Goal: Information Seeking & Learning: Learn about a topic

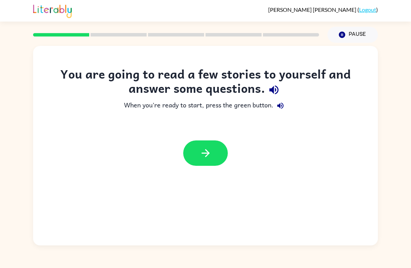
click at [210, 139] on div at bounding box center [205, 153] width 345 height 39
click at [202, 144] on button "button" at bounding box center [205, 153] width 45 height 25
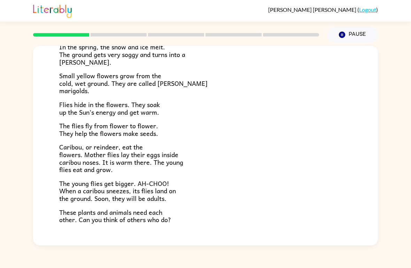
scroll to position [98, 0]
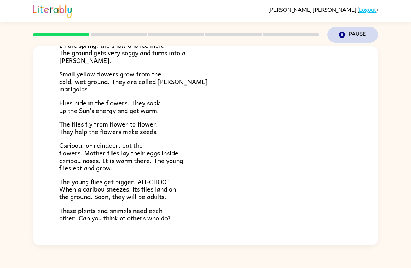
click at [346, 36] on button "Pause Pause" at bounding box center [352, 35] width 50 height 16
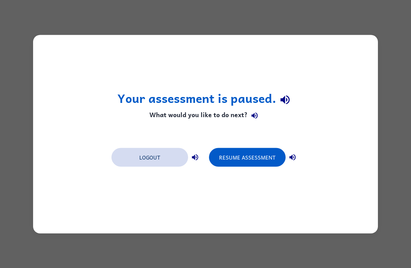
click at [131, 163] on button "Logout" at bounding box center [149, 157] width 77 height 19
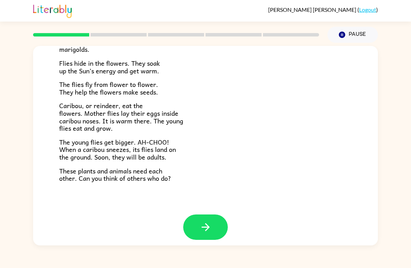
scroll to position [137, 0]
click at [217, 219] on button "button" at bounding box center [205, 227] width 45 height 25
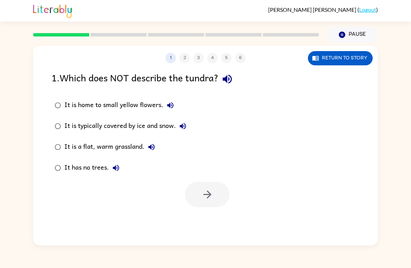
scroll to position [0, 0]
click at [346, 63] on button "Return to story" at bounding box center [340, 58] width 65 height 14
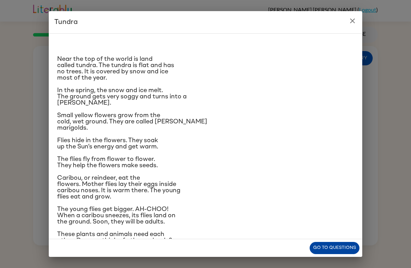
click at [333, 251] on button "Go to questions" at bounding box center [334, 248] width 50 height 12
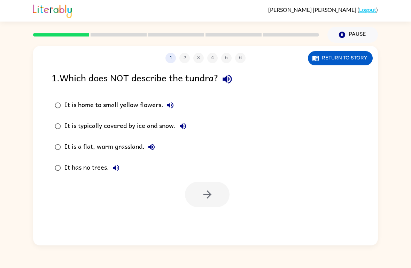
click at [98, 146] on div "It is a flat, warm grassland." at bounding box center [111, 147] width 94 height 14
click at [220, 198] on button "button" at bounding box center [207, 194] width 45 height 25
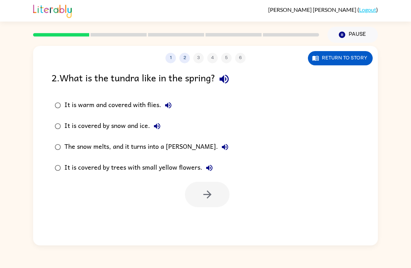
click at [144, 146] on div "The snow melts, and it turns into a [PERSON_NAME]." at bounding box center [147, 147] width 167 height 14
click at [214, 195] on button "button" at bounding box center [207, 194] width 45 height 25
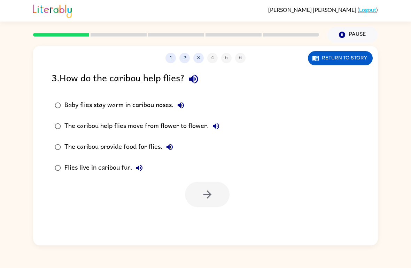
click at [57, 115] on label "Baby flies stay warm in caribou noses." at bounding box center [137, 105] width 179 height 21
click at [204, 200] on icon "button" at bounding box center [207, 195] width 12 height 12
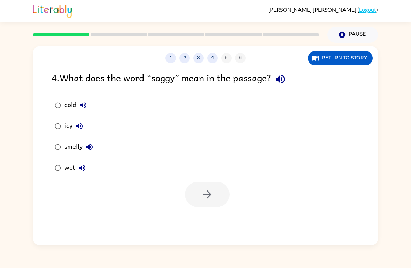
click at [52, 176] on label "wet" at bounding box center [74, 168] width 52 height 21
click at [209, 197] on icon "button" at bounding box center [207, 195] width 8 height 8
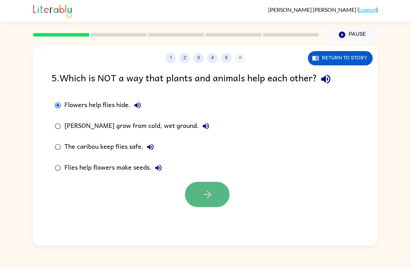
click at [202, 199] on icon "button" at bounding box center [207, 195] width 12 height 12
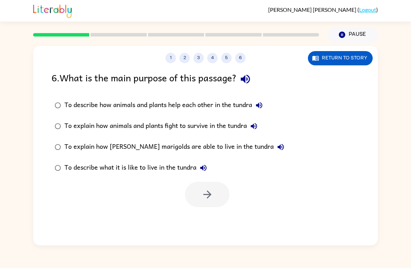
click at [64, 99] on label "To describe how animals and plants help each other in the tundra" at bounding box center [169, 105] width 243 height 21
click at [206, 190] on icon "button" at bounding box center [207, 195] width 12 height 12
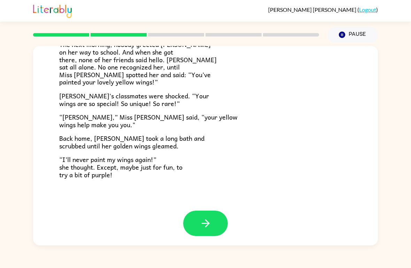
scroll to position [187, 0]
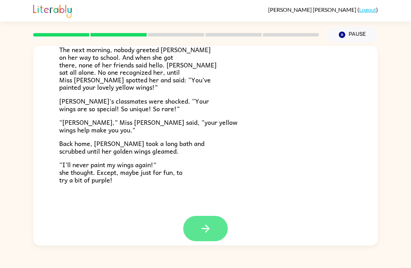
click at [209, 223] on icon "button" at bounding box center [205, 229] width 12 height 12
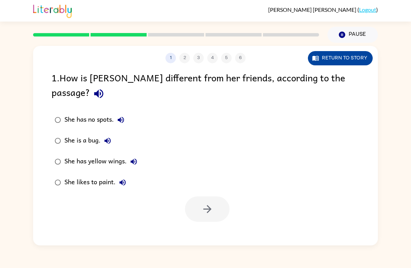
click at [349, 61] on button "Return to story" at bounding box center [340, 58] width 65 height 14
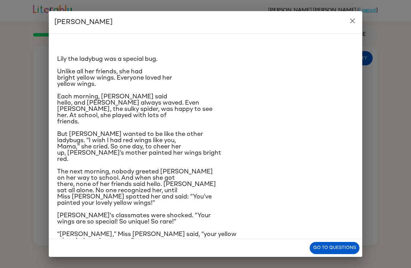
click at [356, 15] on button "close" at bounding box center [352, 21] width 14 height 14
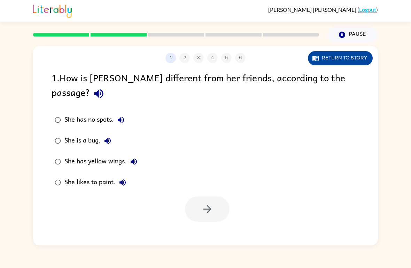
click at [347, 60] on button "Return to story" at bounding box center [340, 58] width 65 height 14
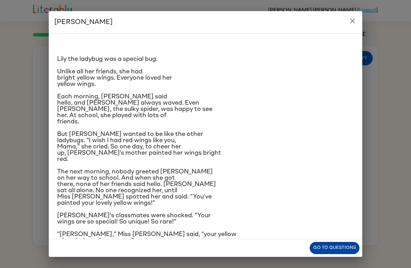
click at [335, 247] on button "Go to questions" at bounding box center [334, 248] width 50 height 12
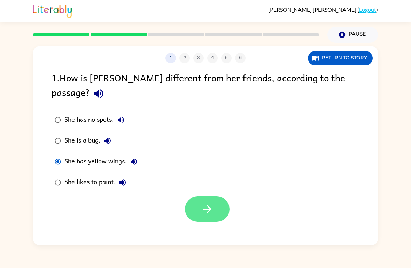
click at [212, 203] on icon "button" at bounding box center [207, 209] width 12 height 12
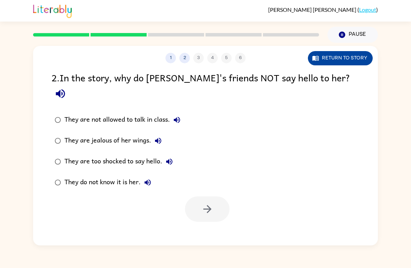
click at [350, 58] on button "Return to story" at bounding box center [340, 58] width 65 height 14
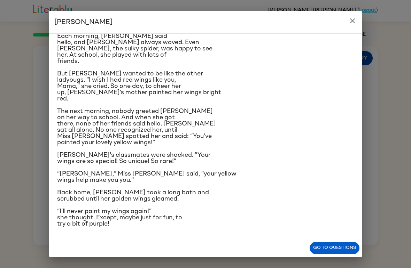
scroll to position [108, 0]
click at [327, 250] on button "Go to questions" at bounding box center [334, 248] width 50 height 12
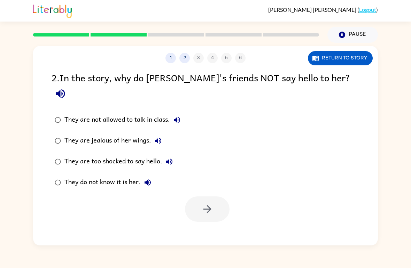
click at [77, 176] on div "They do not know it is her." at bounding box center [109, 183] width 90 height 14
click at [216, 203] on button "button" at bounding box center [207, 209] width 45 height 25
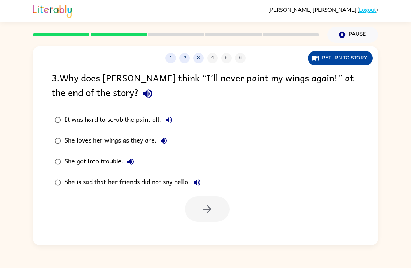
click at [331, 59] on button "Return to story" at bounding box center [340, 58] width 65 height 14
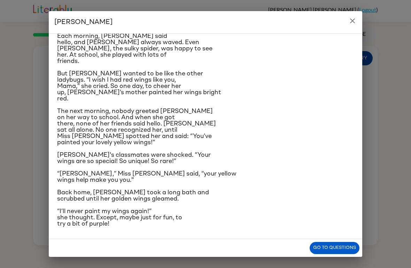
scroll to position [121, 0]
click at [331, 253] on button "Go to questions" at bounding box center [334, 248] width 50 height 12
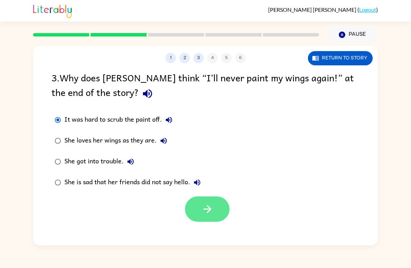
click at [206, 202] on button "button" at bounding box center [207, 209] width 45 height 25
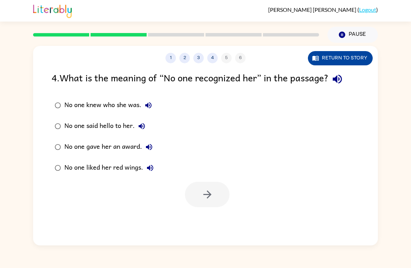
click at [347, 57] on button "Return to story" at bounding box center [340, 58] width 65 height 14
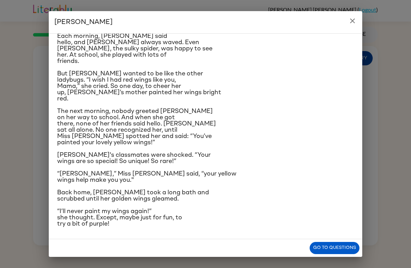
scroll to position [72, 0]
click at [333, 241] on div "Go to questions" at bounding box center [205, 248] width 313 height 18
click at [328, 253] on button "Go to questions" at bounding box center [334, 248] width 50 height 12
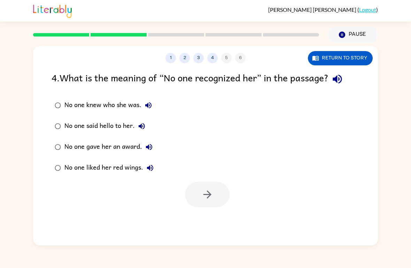
click at [90, 105] on div "No one knew who she was." at bounding box center [109, 106] width 91 height 14
click at [203, 198] on icon "button" at bounding box center [207, 195] width 12 height 12
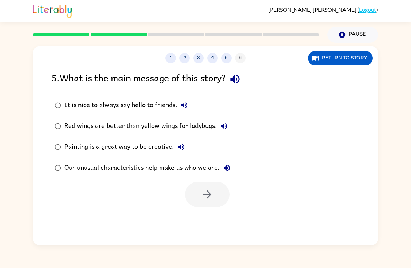
click at [68, 165] on div "Our unusual characteristics help make us who we are." at bounding box center [148, 168] width 169 height 14
click at [44, 144] on div "5 . What is the main message of this story? It is nice to always say hello to f…" at bounding box center [205, 138] width 345 height 137
click at [212, 193] on icon "button" at bounding box center [207, 195] width 12 height 12
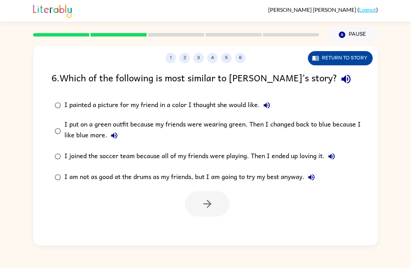
click at [362, 52] on button "Return to story" at bounding box center [340, 58] width 65 height 14
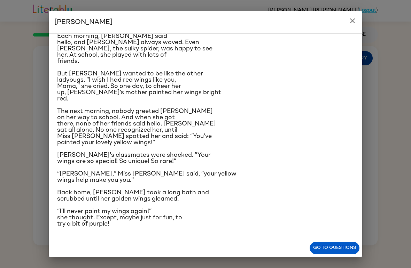
scroll to position [121, 0]
click at [330, 250] on button "Go to questions" at bounding box center [334, 248] width 50 height 12
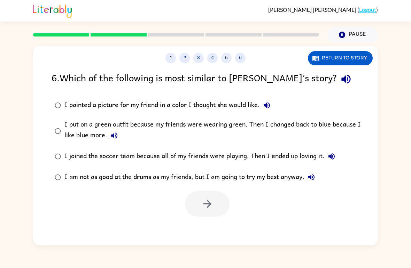
click at [67, 156] on div "I joined the soccer team because all of my friends were playing. Then I ended u…" at bounding box center [201, 157] width 274 height 14
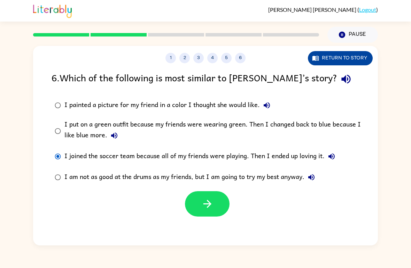
click at [351, 56] on button "Return to story" at bounding box center [340, 58] width 65 height 14
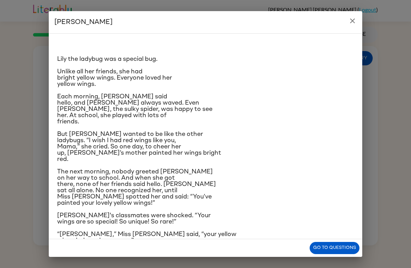
click at [362, 17] on h2 "[PERSON_NAME]" at bounding box center [205, 22] width 313 height 22
click at [345, 25] on h2 "[PERSON_NAME]" at bounding box center [205, 22] width 313 height 22
click at [354, 19] on icon "close" at bounding box center [352, 21] width 8 height 8
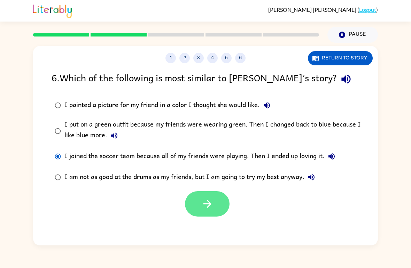
click at [206, 204] on icon "button" at bounding box center [207, 204] width 12 height 12
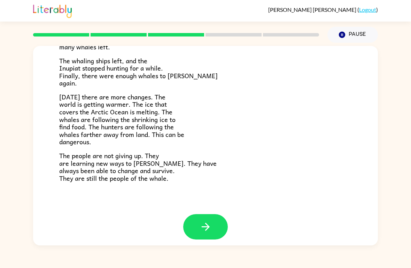
scroll to position [226, 0]
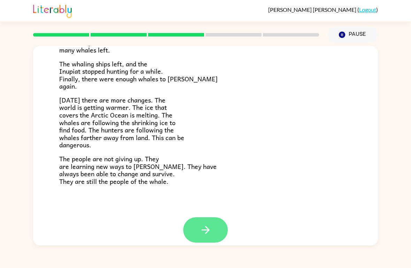
click at [213, 231] on button "button" at bounding box center [205, 230] width 45 height 25
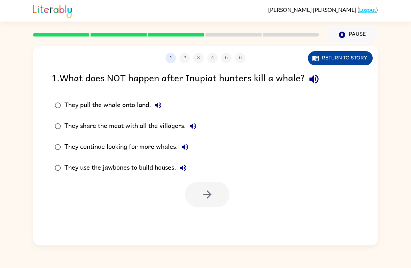
click at [342, 65] on button "Return to story" at bounding box center [340, 58] width 65 height 14
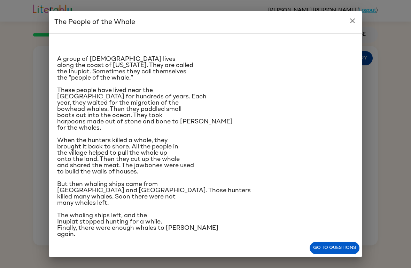
scroll to position [-5, 0]
click at [354, 24] on icon "close" at bounding box center [352, 21] width 8 height 8
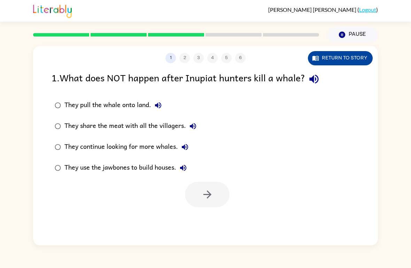
click at [343, 59] on button "Return to story" at bounding box center [340, 58] width 65 height 14
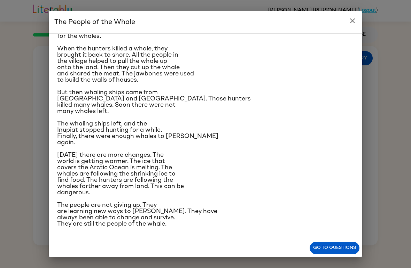
scroll to position [167, 0]
click at [331, 250] on button "Go to questions" at bounding box center [334, 248] width 50 height 12
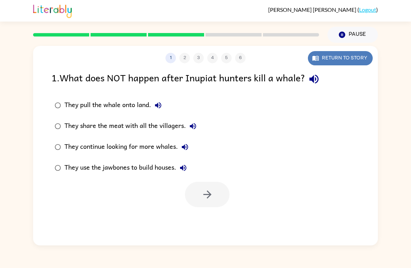
click at [330, 61] on button "Return to story" at bounding box center [340, 58] width 65 height 14
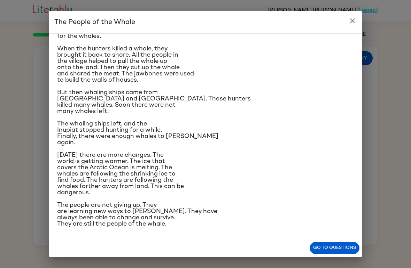
click at [234, 152] on p "[DATE] there are more changes. The world is getting warmer. The ice that covers…" at bounding box center [205, 174] width 297 height 44
click at [217, 125] on div "A group of [DEMOGRAPHIC_DATA] lives along the coast of [US_STATE]. They are cal…" at bounding box center [205, 87] width 297 height 280
click at [168, 153] on span "[DATE] there are more changes. The world is getting warmer. The ice that covers…" at bounding box center [120, 174] width 127 height 44
click at [335, 254] on button "Go to questions" at bounding box center [334, 248] width 50 height 12
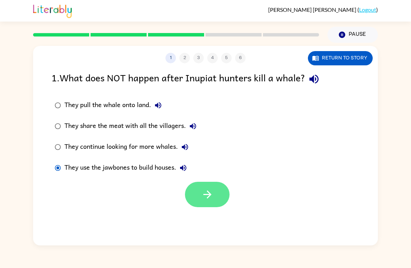
click at [209, 196] on icon "button" at bounding box center [207, 195] width 12 height 12
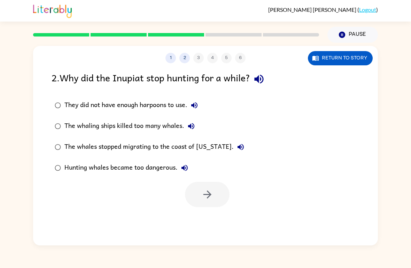
click at [108, 124] on div "The whaling ships killed too many whales." at bounding box center [131, 126] width 134 height 14
click at [222, 190] on button "button" at bounding box center [207, 194] width 45 height 25
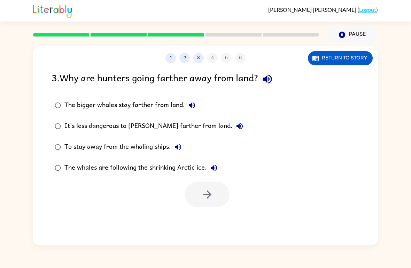
click at [166, 125] on div "It's less dangerous to [PERSON_NAME] farther from land." at bounding box center [155, 126] width 182 height 14
click at [215, 200] on button "button" at bounding box center [207, 194] width 45 height 25
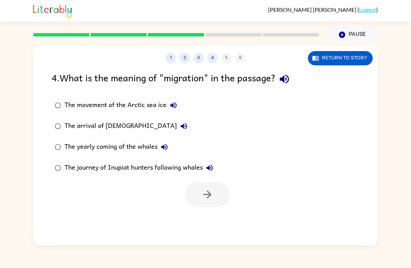
click at [77, 164] on div "The journey of Inupiat hunters following whales" at bounding box center [140, 168] width 152 height 14
click at [211, 192] on icon "button" at bounding box center [207, 195] width 12 height 12
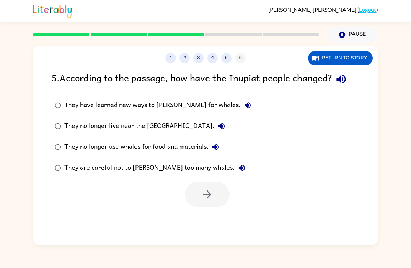
click at [70, 172] on div "They are careful not to [PERSON_NAME] too many whales." at bounding box center [156, 168] width 184 height 14
click at [213, 192] on icon "button" at bounding box center [207, 195] width 12 height 12
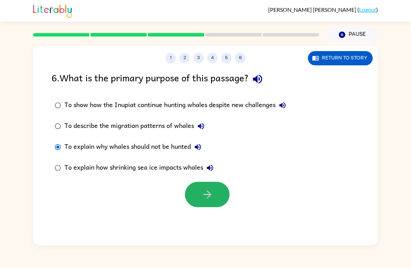
click at [206, 198] on icon "button" at bounding box center [207, 195] width 12 height 12
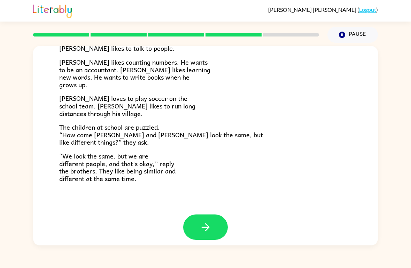
scroll to position [144, 0]
click at [207, 215] on button "button" at bounding box center [205, 227] width 45 height 25
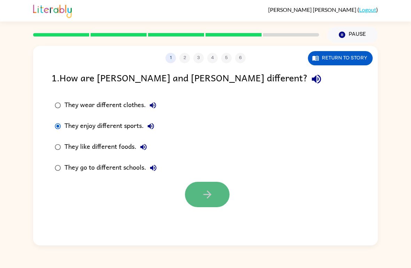
click at [198, 196] on button "button" at bounding box center [207, 194] width 45 height 25
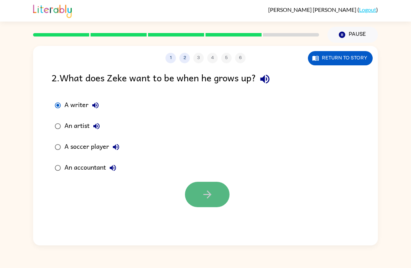
click at [203, 197] on icon "button" at bounding box center [207, 195] width 12 height 12
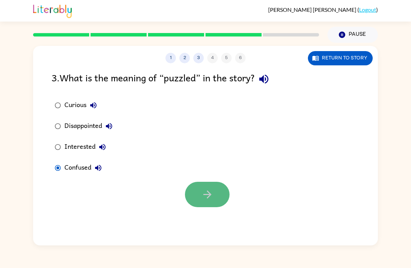
click at [212, 198] on icon "button" at bounding box center [207, 195] width 12 height 12
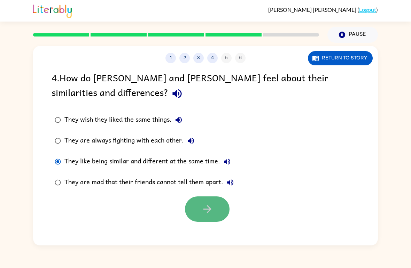
click at [206, 199] on button "button" at bounding box center [207, 209] width 45 height 25
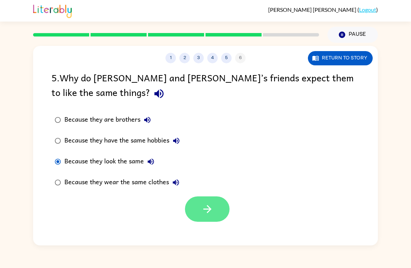
click at [219, 212] on button "button" at bounding box center [207, 209] width 45 height 25
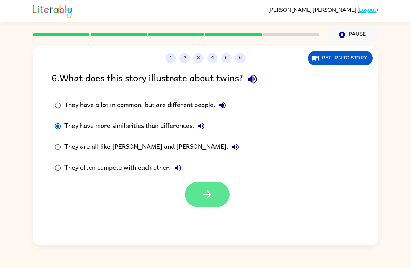
click at [199, 192] on button "button" at bounding box center [207, 194] width 45 height 25
